Goal: Check status: Check status

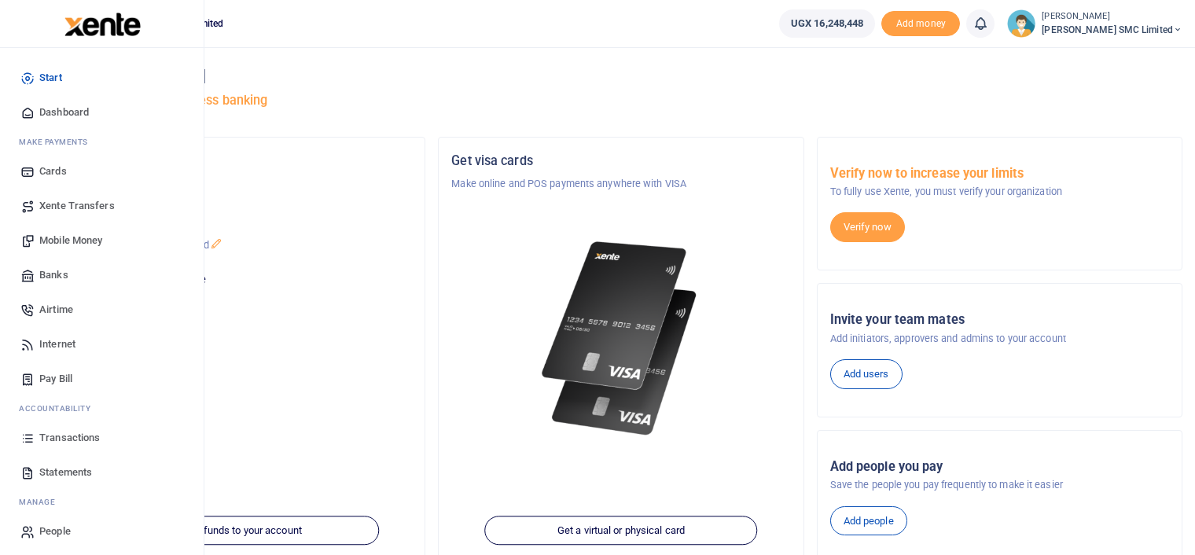
click at [65, 428] on link "Transactions" at bounding box center [102, 438] width 178 height 35
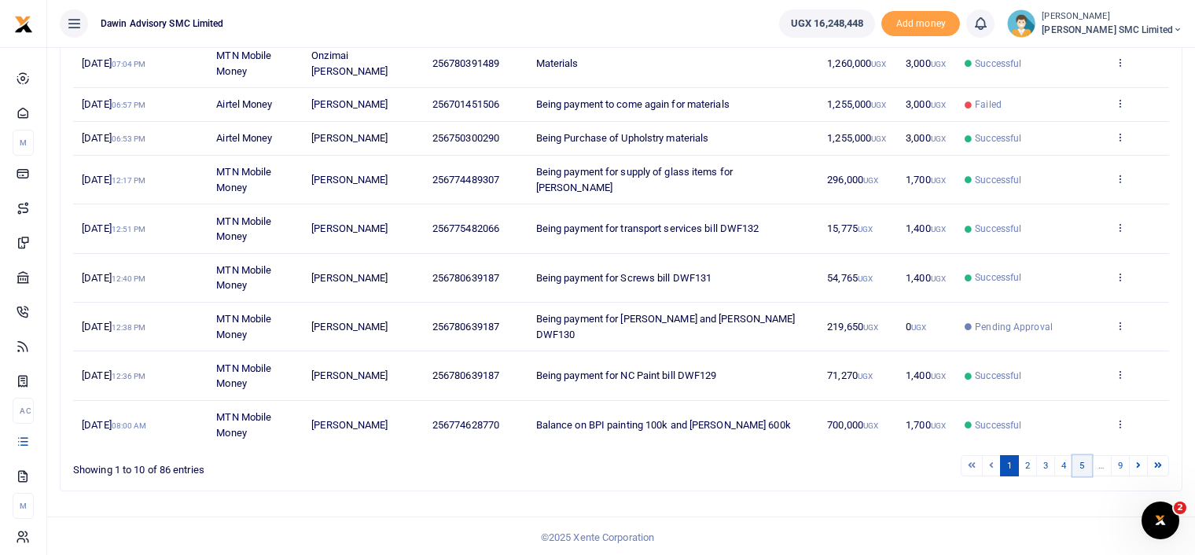
click at [1082, 462] on link "5" at bounding box center [1082, 465] width 19 height 21
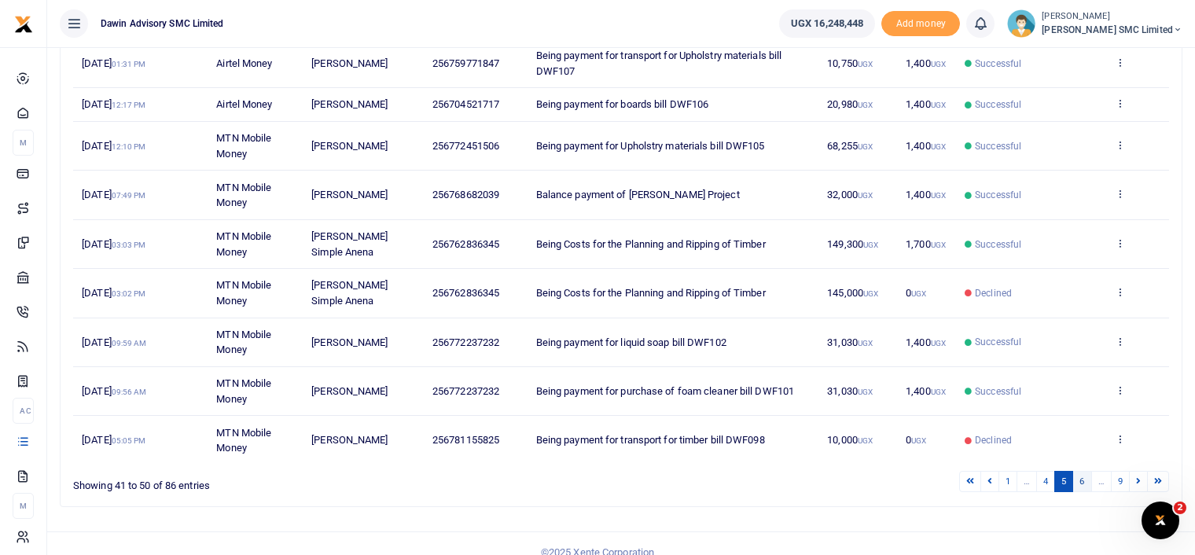
click at [1082, 480] on link "6" at bounding box center [1082, 481] width 19 height 21
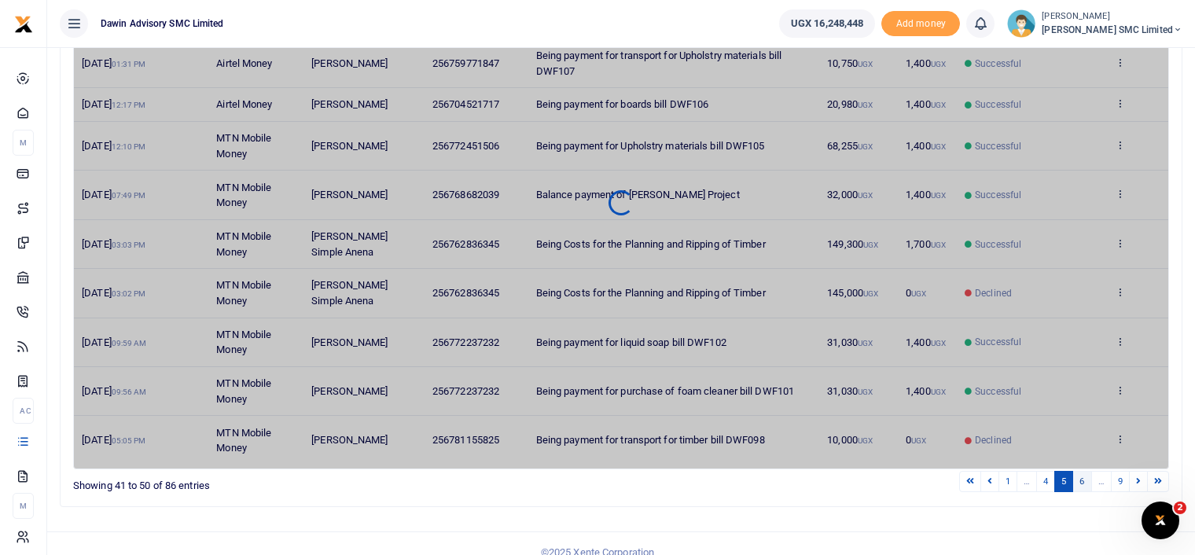
scroll to position [289, 0]
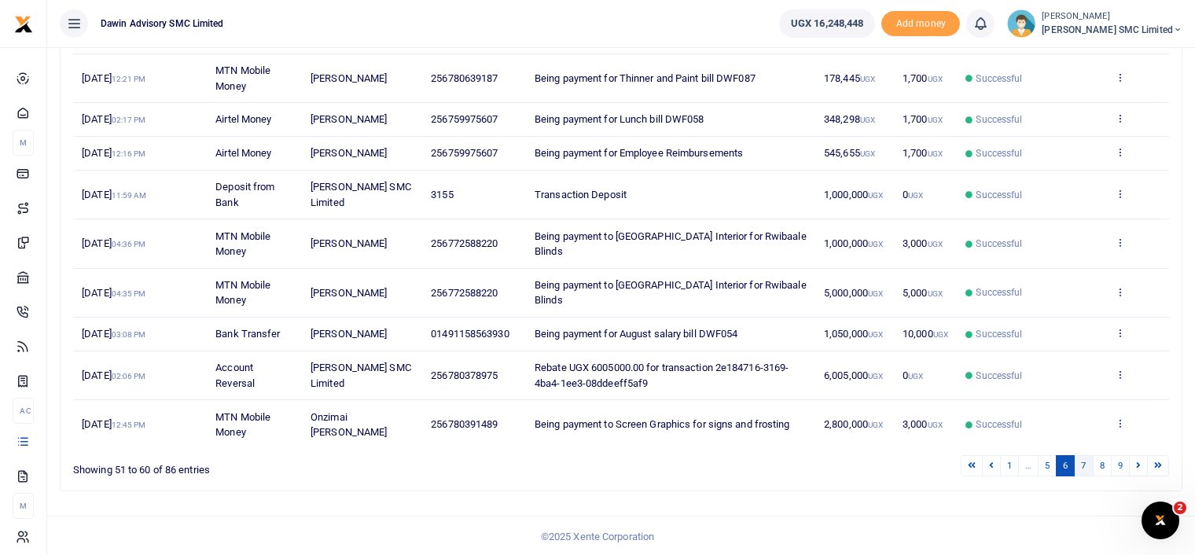
click at [1083, 465] on link "7" at bounding box center [1083, 465] width 19 height 21
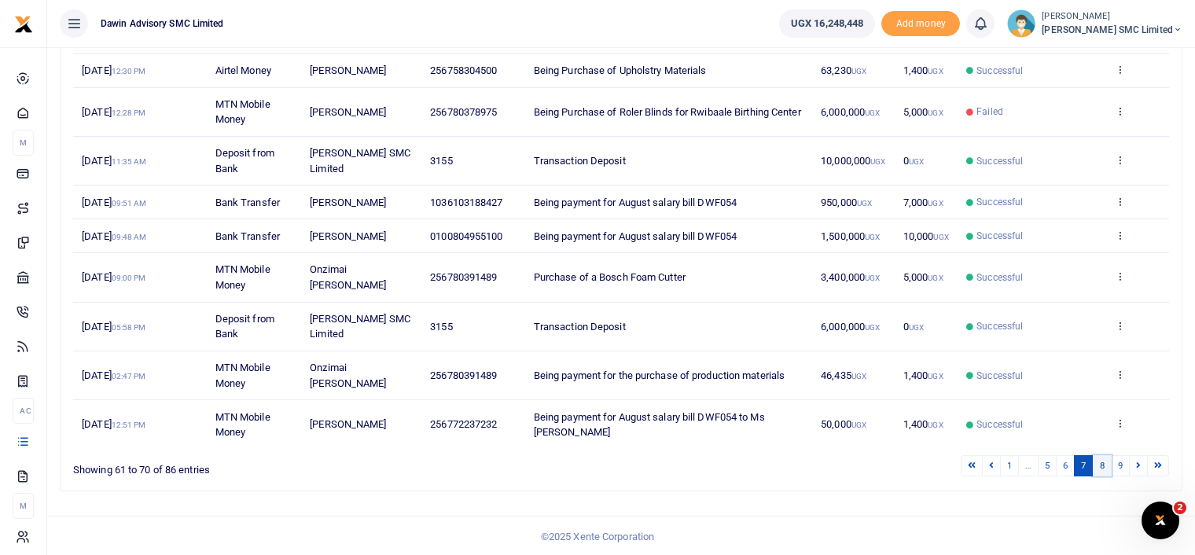
click at [1100, 465] on link "8" at bounding box center [1102, 465] width 19 height 21
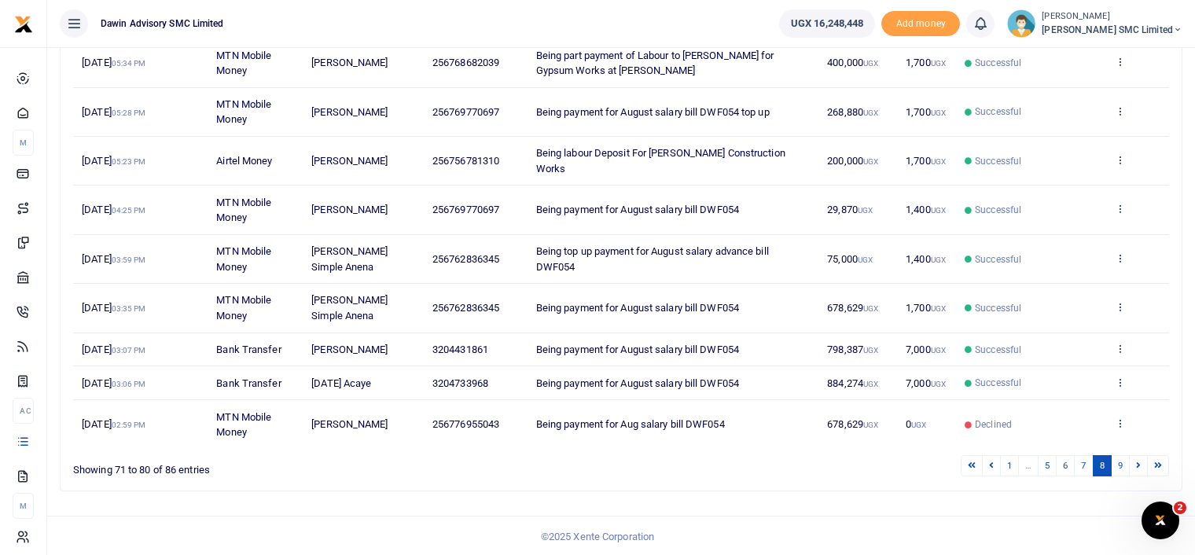
scroll to position [273, 0]
